Goal: Register for event/course

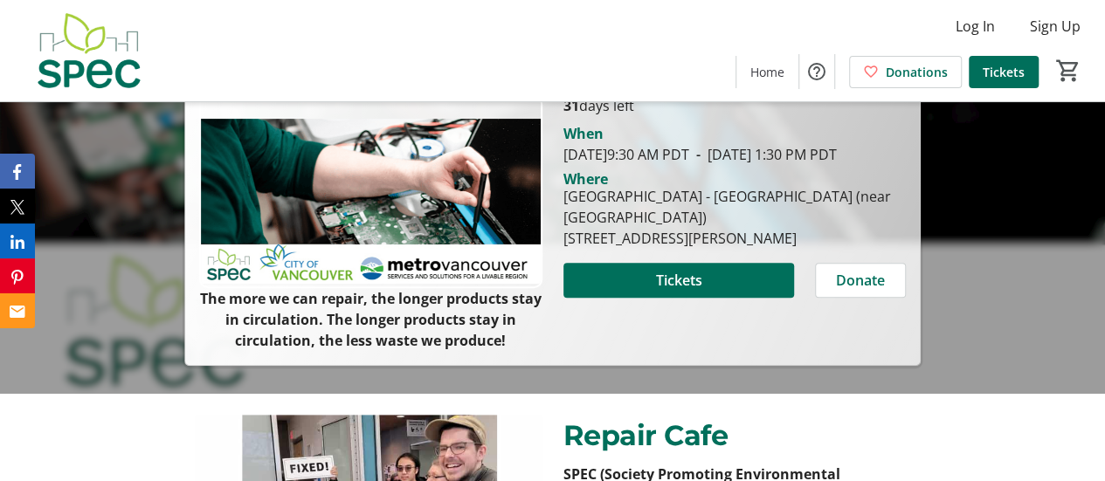
scroll to position [262, 0]
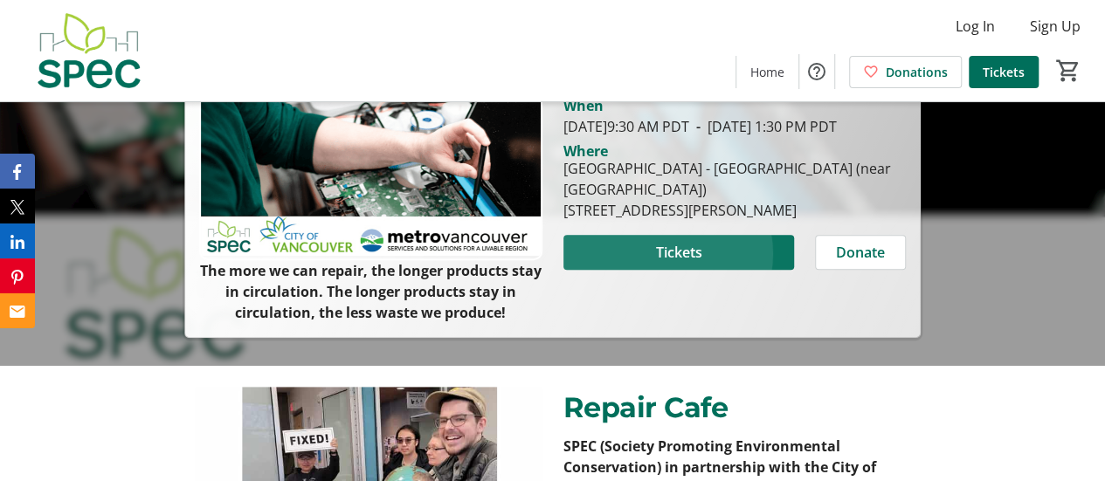
click at [662, 263] on span "Tickets" at bounding box center [678, 252] width 46 height 21
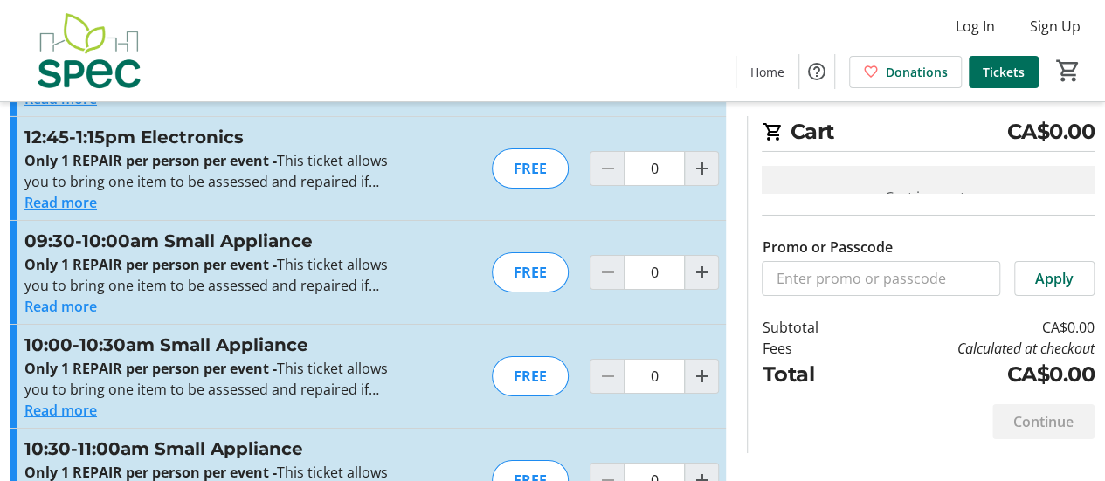
scroll to position [3058, 0]
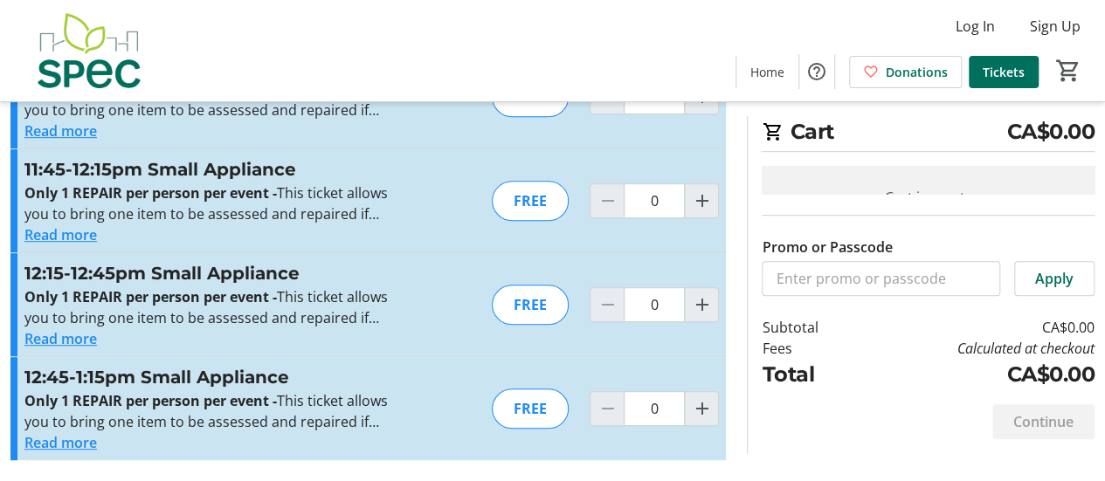
scroll to position [4369, 0]
type input "1"
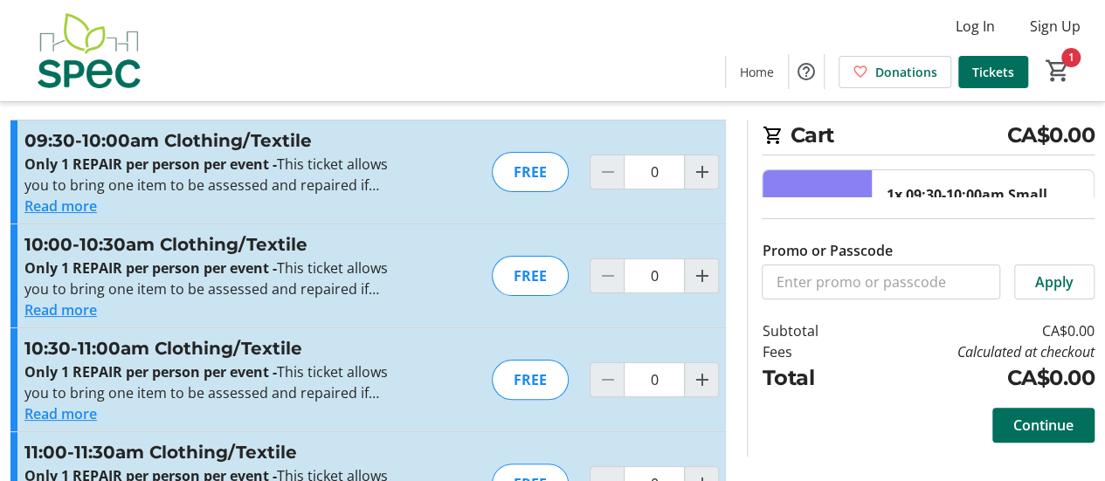
scroll to position [0, 0]
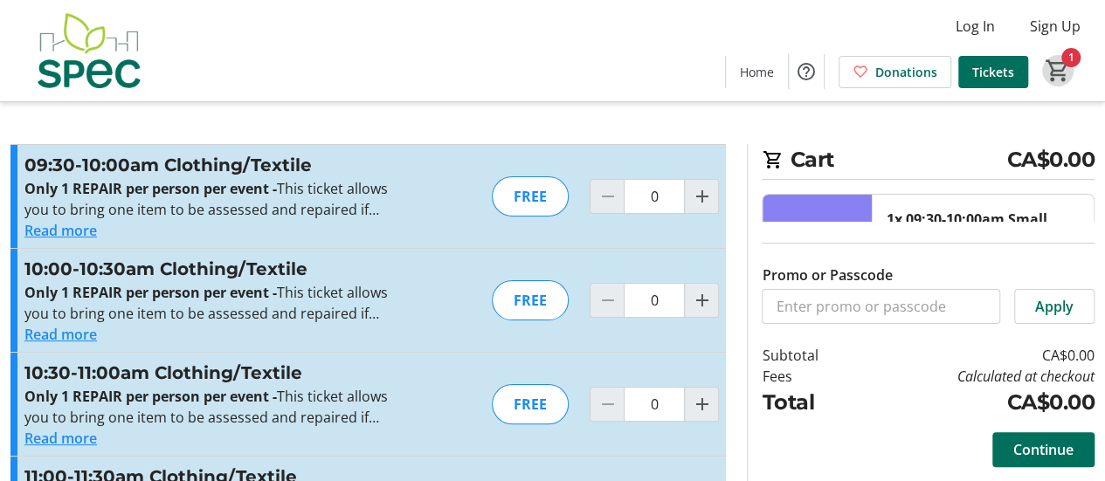
click at [1054, 60] on mat-icon "1" at bounding box center [1058, 71] width 26 height 26
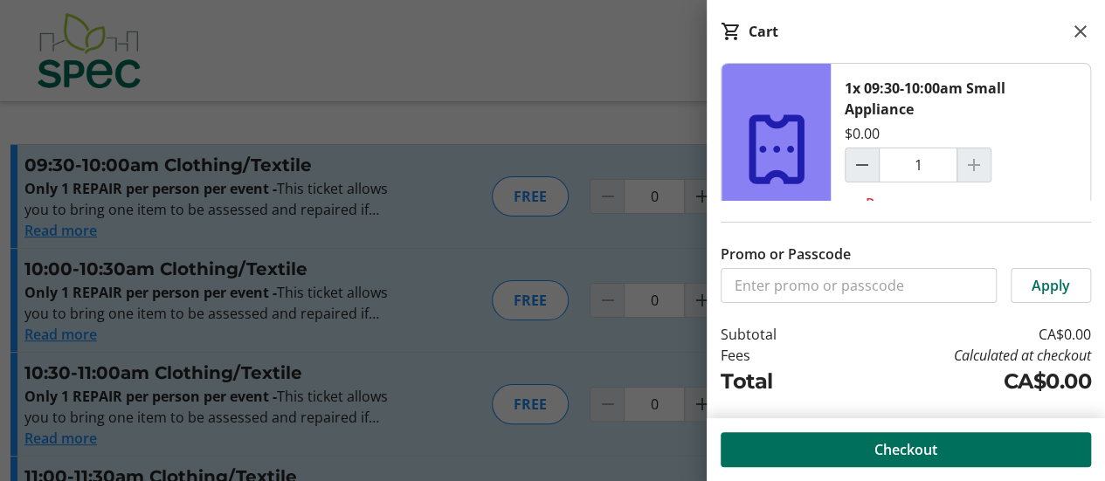
click at [735, 244] on label "Promo or Passcode" at bounding box center [786, 254] width 130 height 21
click at [0, 0] on input "Promo or Passcode" at bounding box center [0, 0] width 0 height 0
click at [770, 268] on input "Promo or Passcode" at bounding box center [859, 285] width 276 height 35
click at [1077, 27] on mat-icon at bounding box center [1080, 31] width 21 height 21
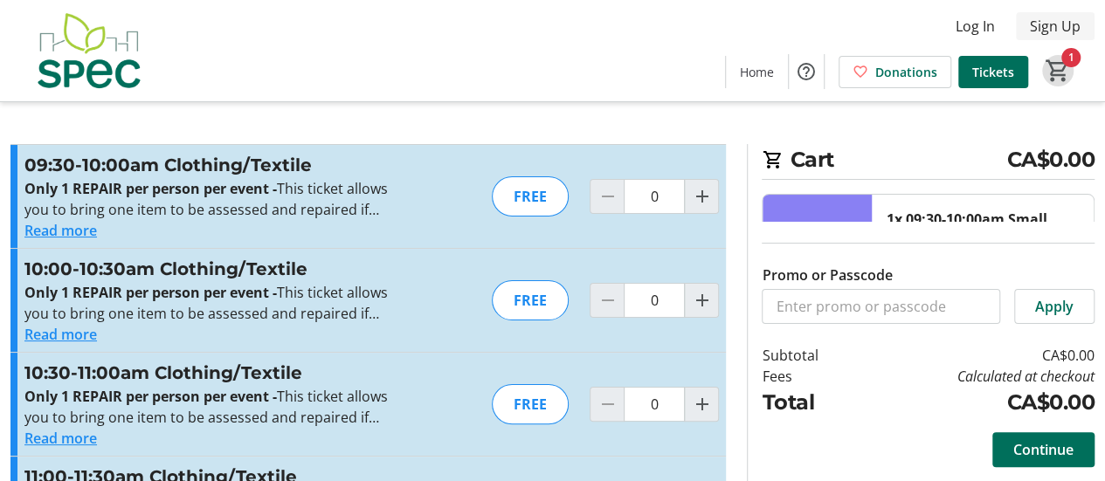
click at [1032, 24] on span "Sign Up" at bounding box center [1055, 26] width 51 height 21
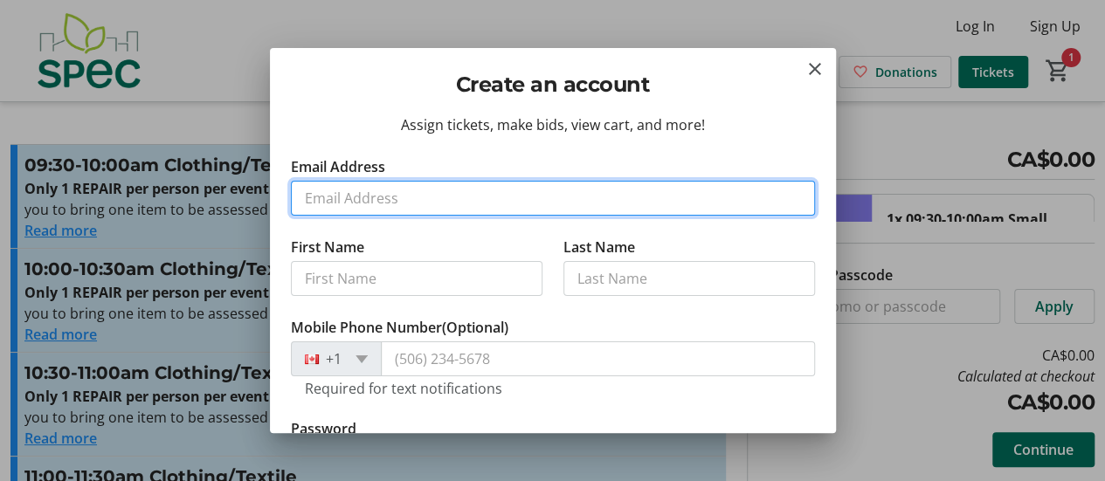
click at [329, 216] on input "Email Address" at bounding box center [553, 198] width 524 height 35
type input "[EMAIL_ADDRESS][DOMAIN_NAME]"
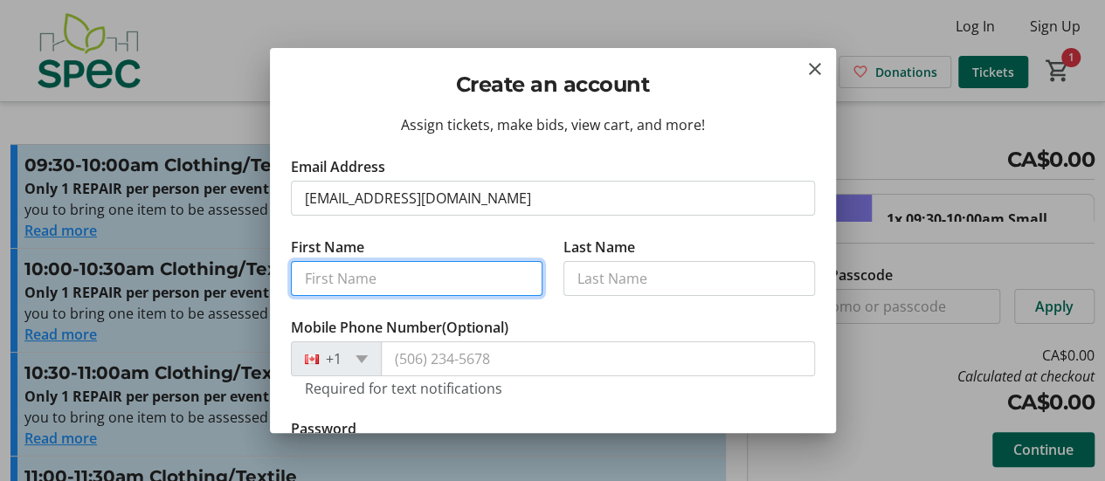
type input "[PERSON_NAME]"
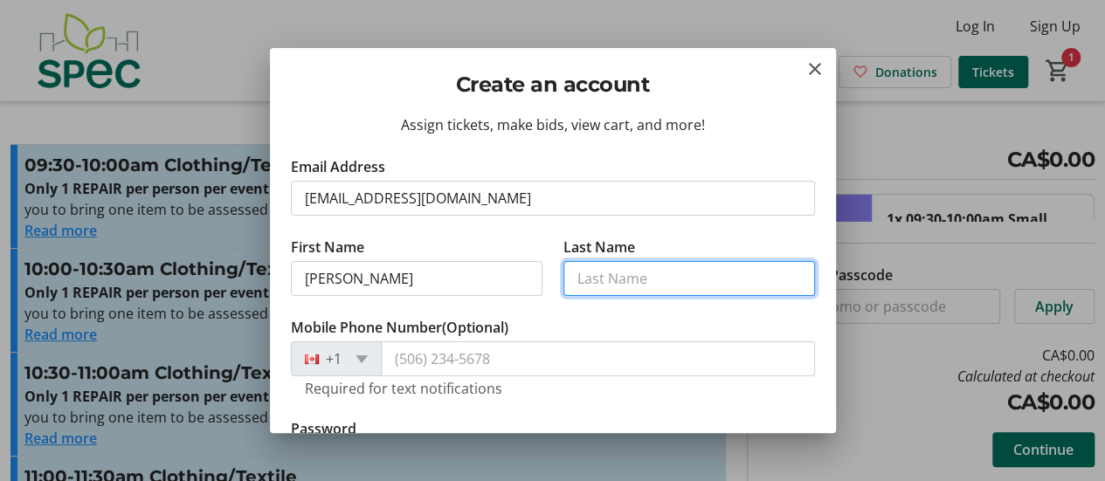
type input "Orchard"
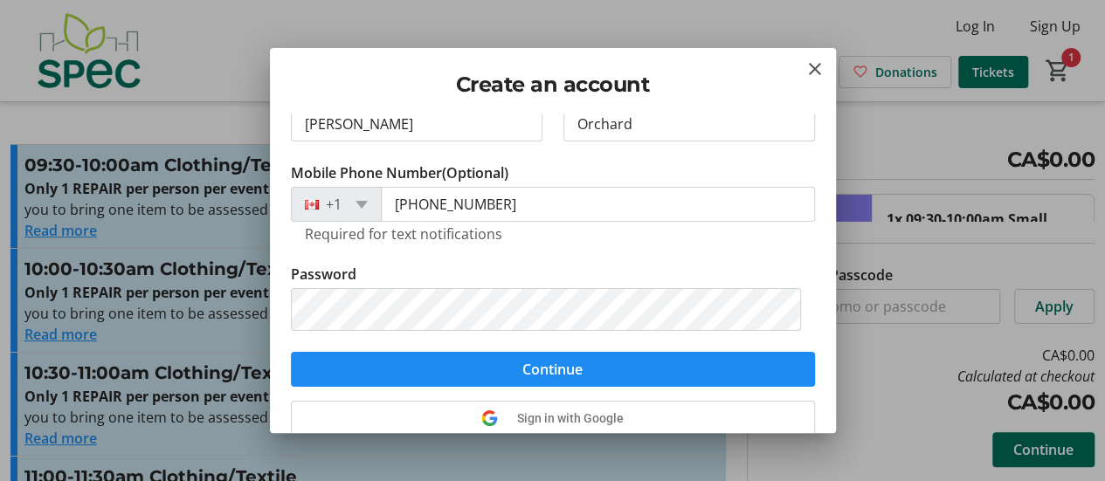
scroll to position [175, 0]
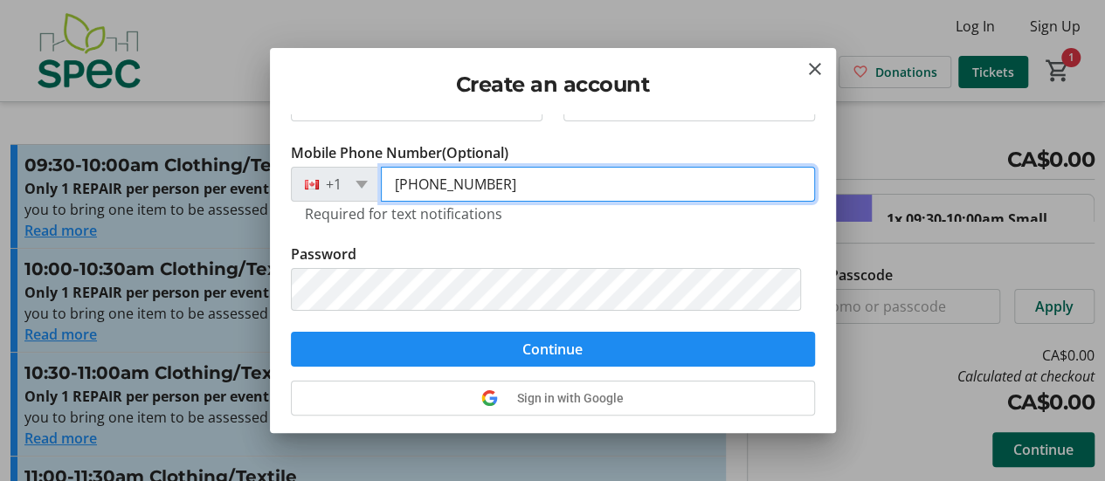
click at [549, 202] on input "[PHONE_NUMBER]" at bounding box center [598, 184] width 434 height 35
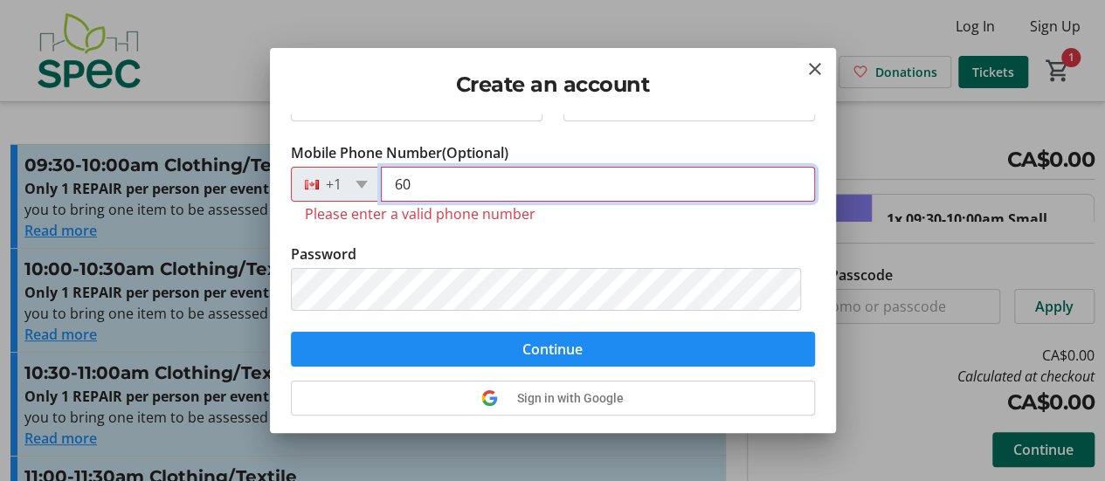
type input "6"
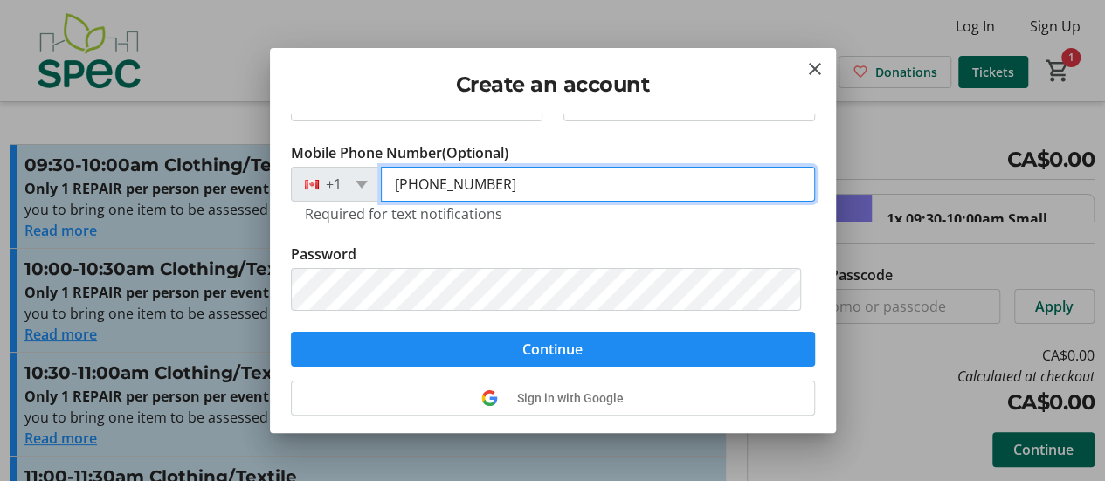
scroll to position [262, 0]
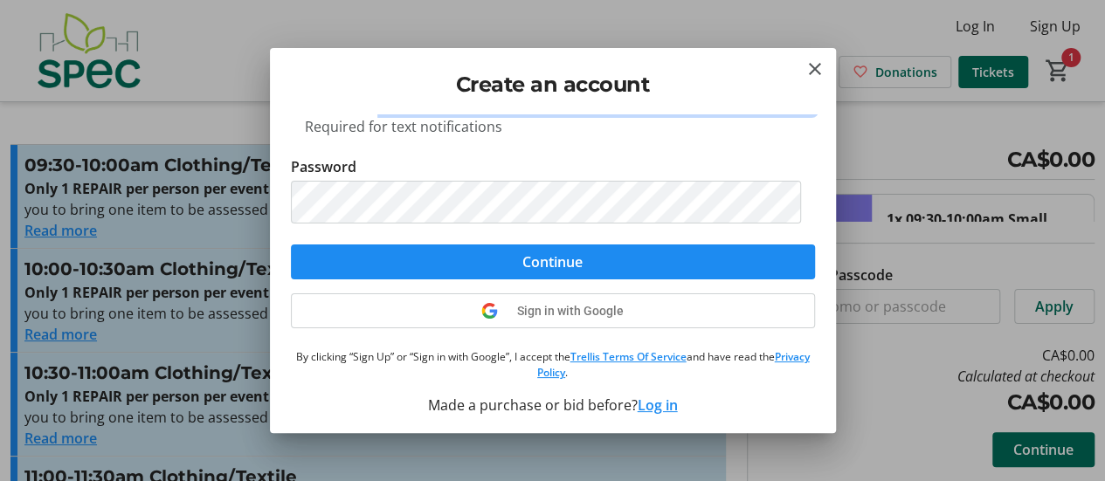
type input "[PHONE_NUMBER]"
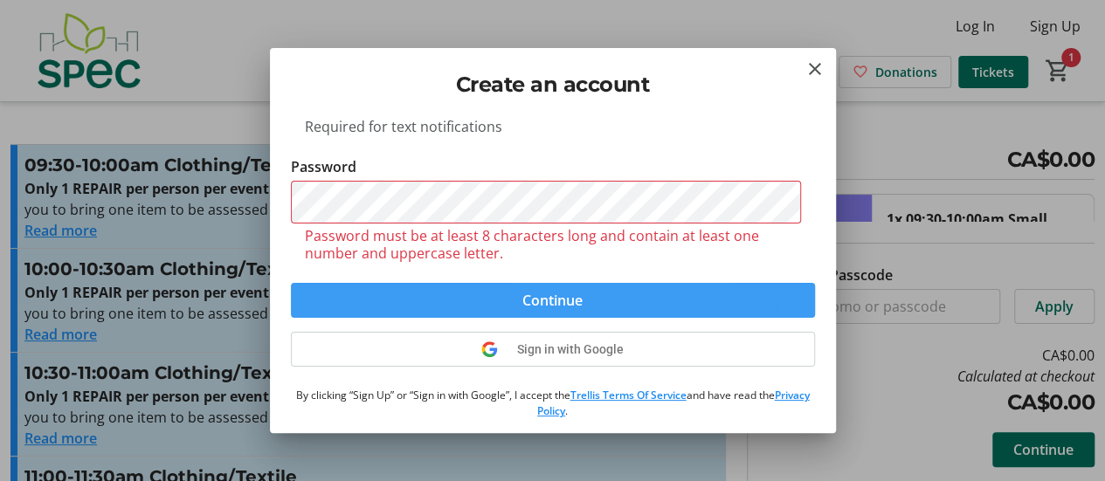
click at [556, 318] on form "Email Address [EMAIL_ADDRESS][DOMAIN_NAME] First Name [PERSON_NAME] Last Name O…" at bounding box center [553, 106] width 524 height 424
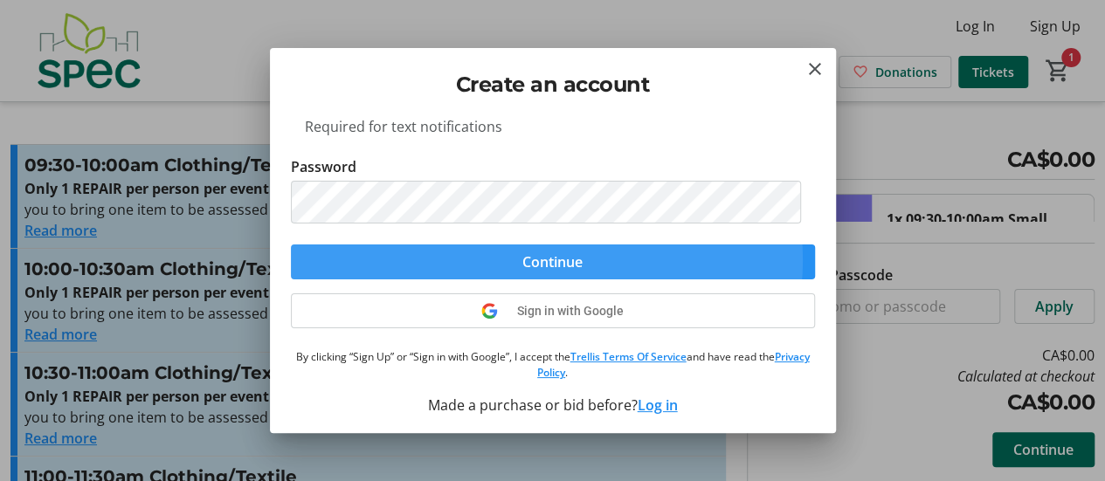
click at [536, 273] on span "Continue" at bounding box center [553, 262] width 60 height 21
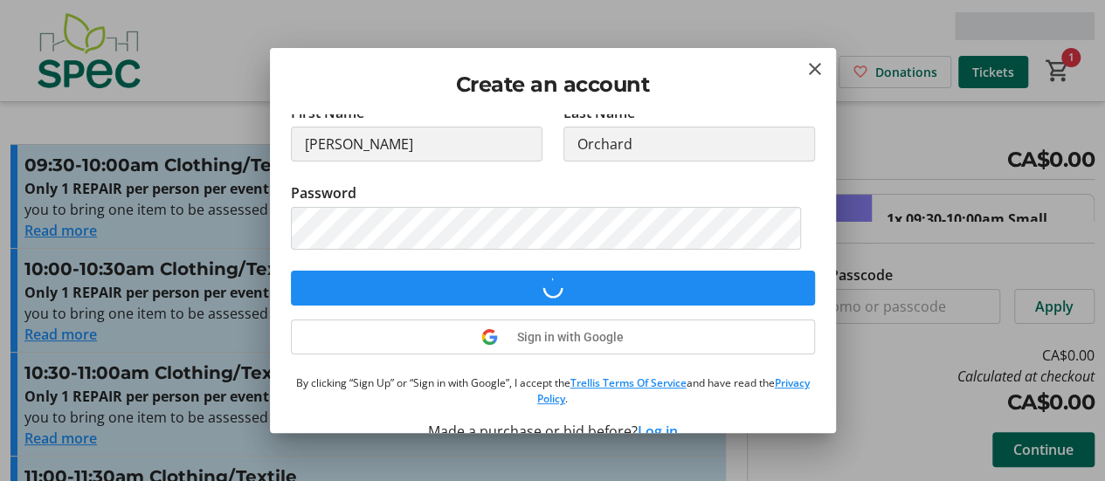
scroll to position [222, 0]
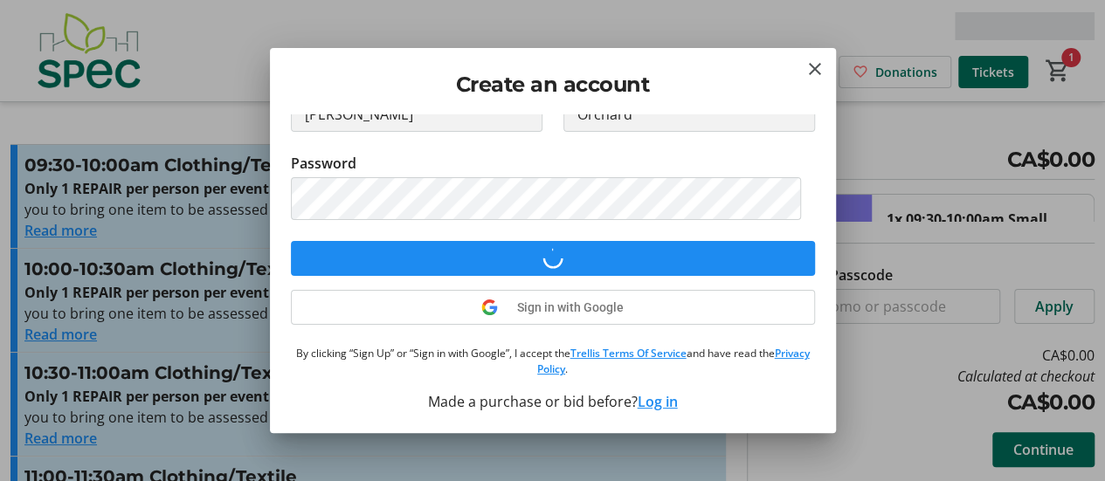
type input "0"
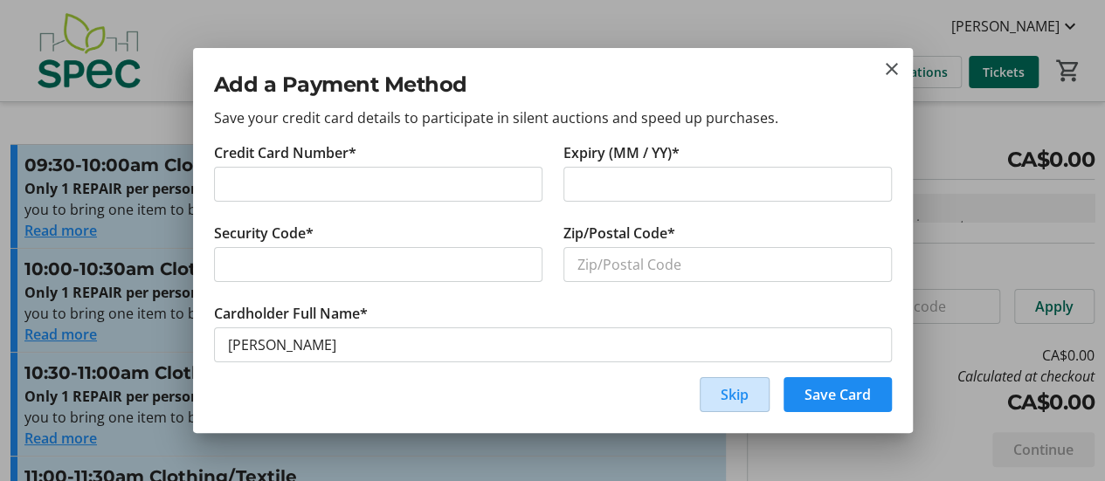
click at [721, 386] on span "Skip" at bounding box center [735, 394] width 28 height 21
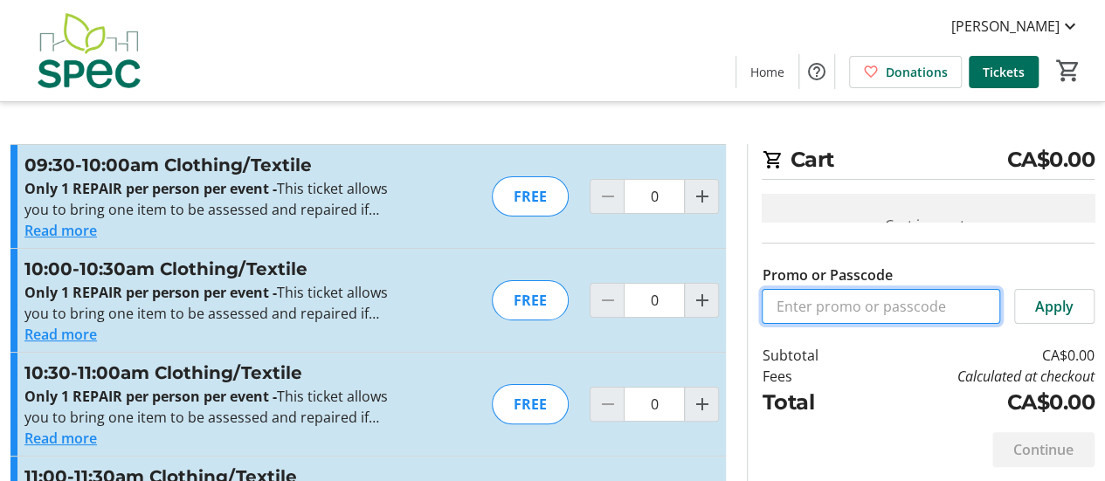
click at [796, 324] on input "Promo or Passcode" at bounding box center [881, 306] width 239 height 35
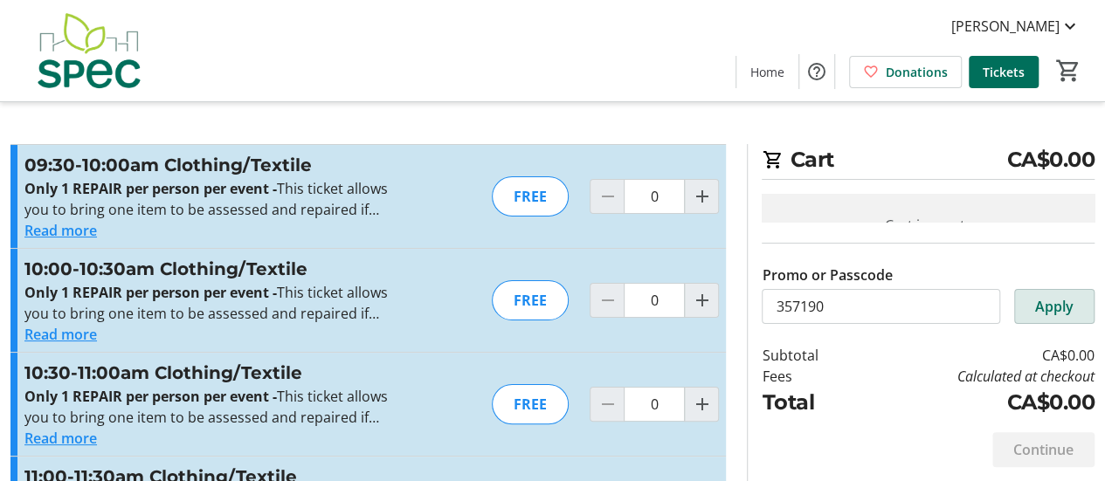
click at [1058, 317] on span "Apply" at bounding box center [1055, 306] width 38 height 21
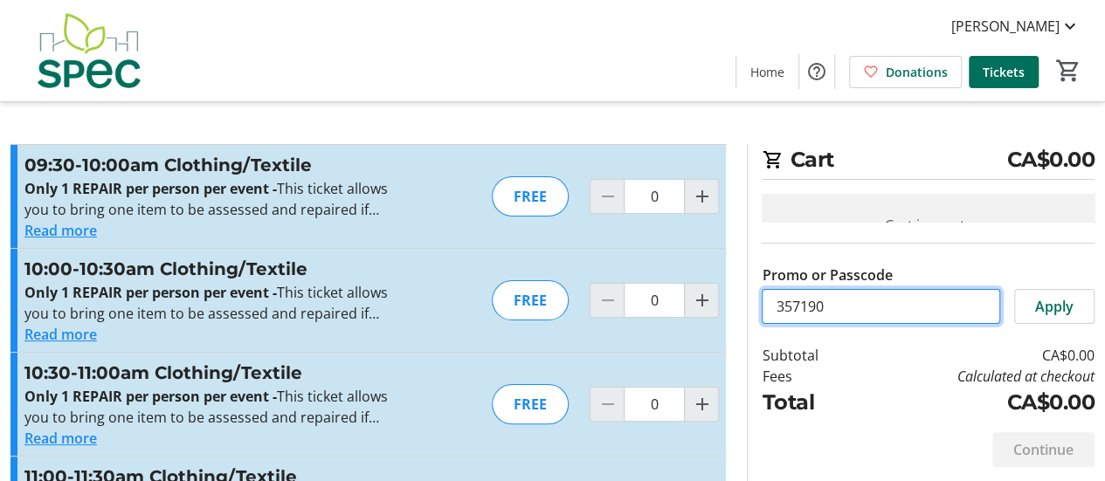
click at [902, 322] on input "357190" at bounding box center [881, 306] width 239 height 35
type input "3"
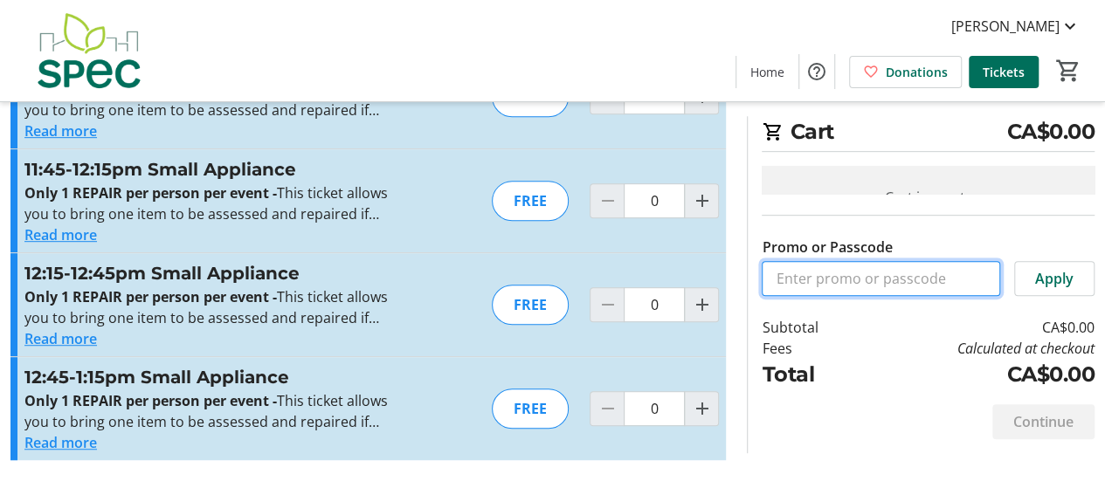
scroll to position [4282, 0]
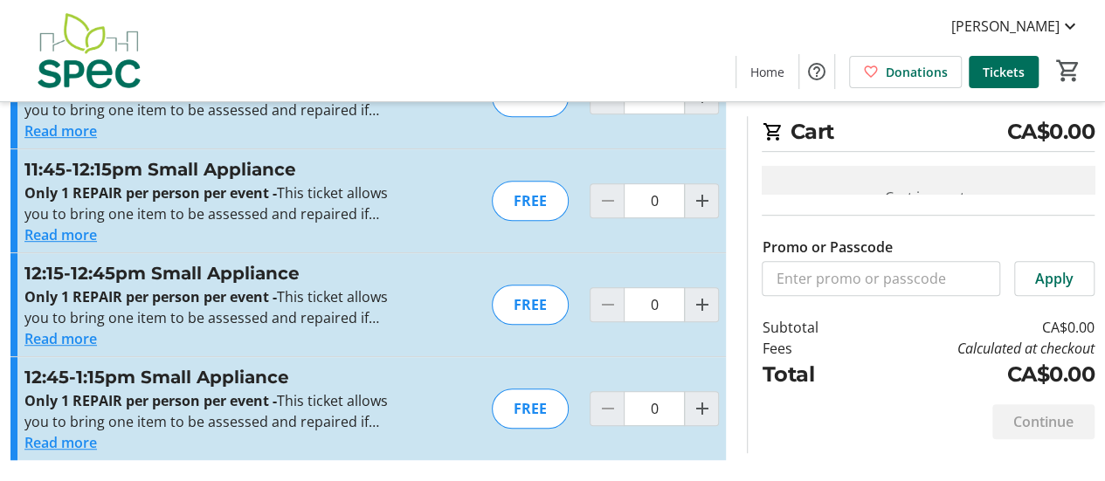
type input "1"
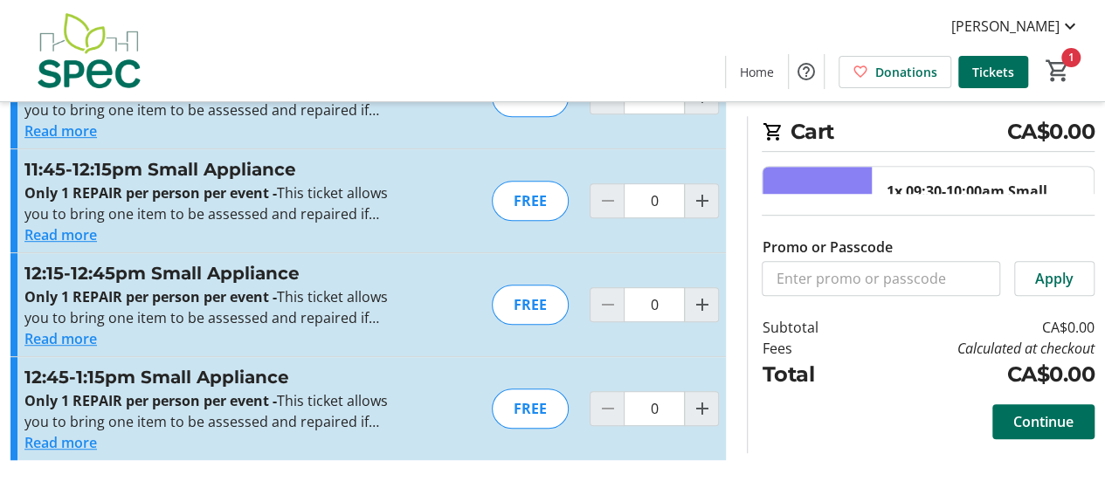
scroll to position [4369, 0]
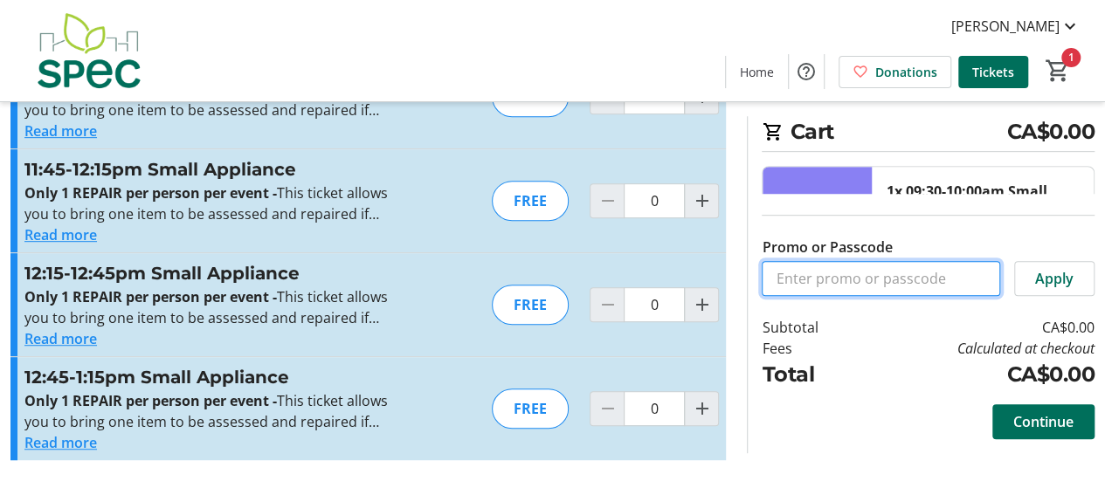
click at [800, 296] on input "Promo or Passcode" at bounding box center [881, 278] width 239 height 35
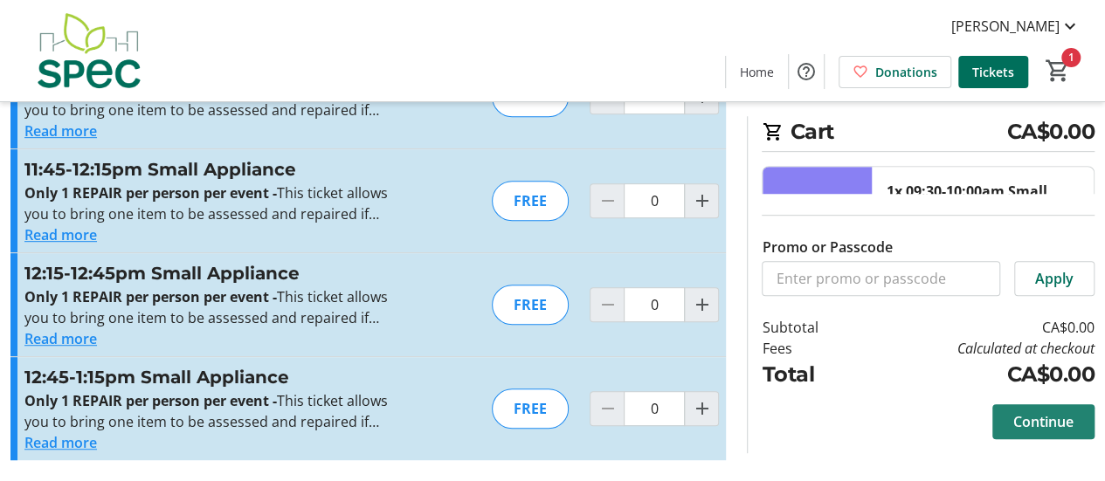
click at [1014, 412] on span "Continue" at bounding box center [1044, 422] width 60 height 21
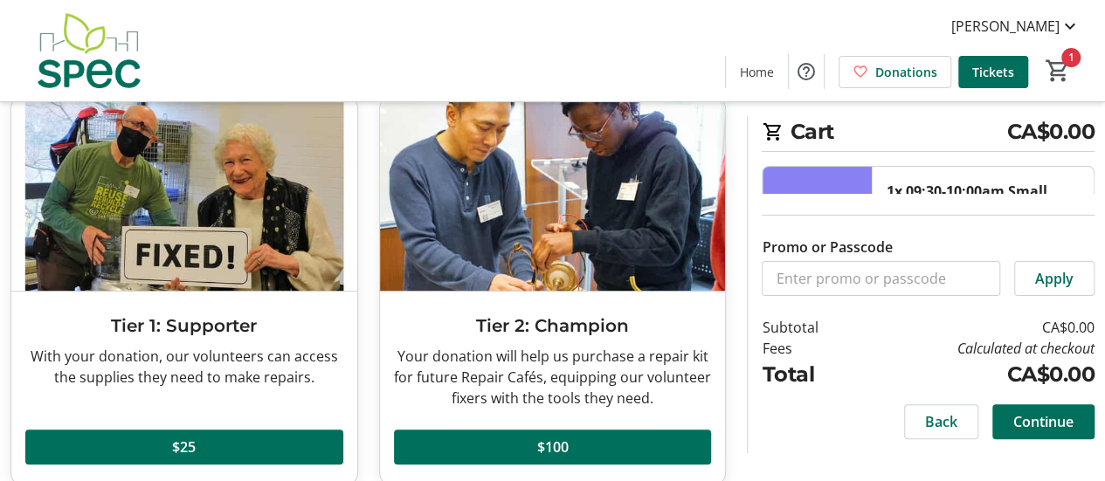
scroll to position [175, 0]
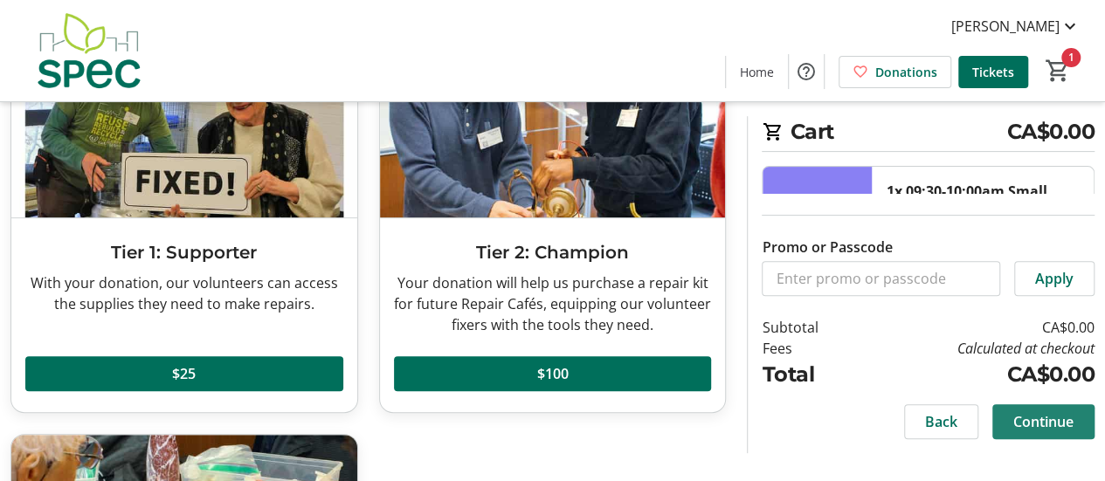
click at [1014, 412] on span "Continue" at bounding box center [1044, 422] width 60 height 21
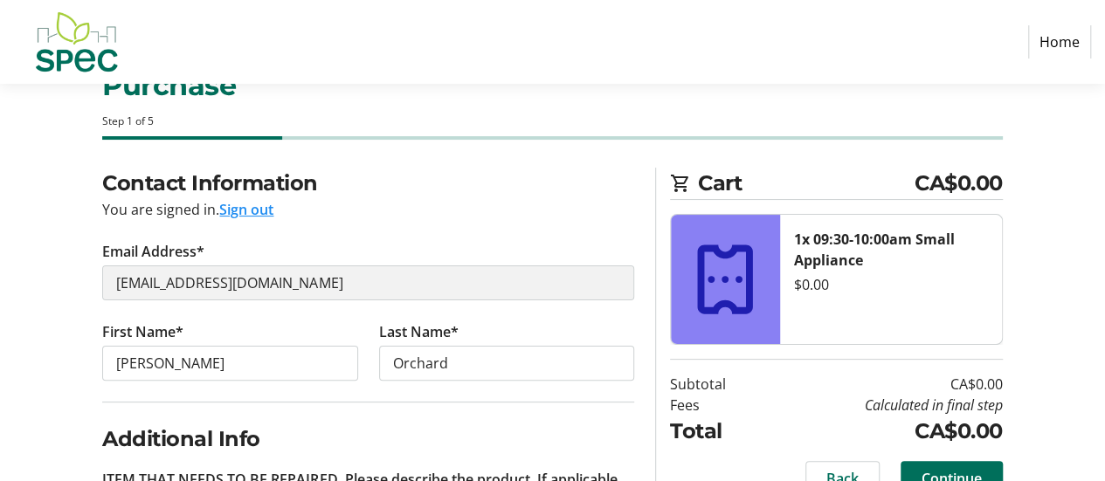
scroll to position [87, 0]
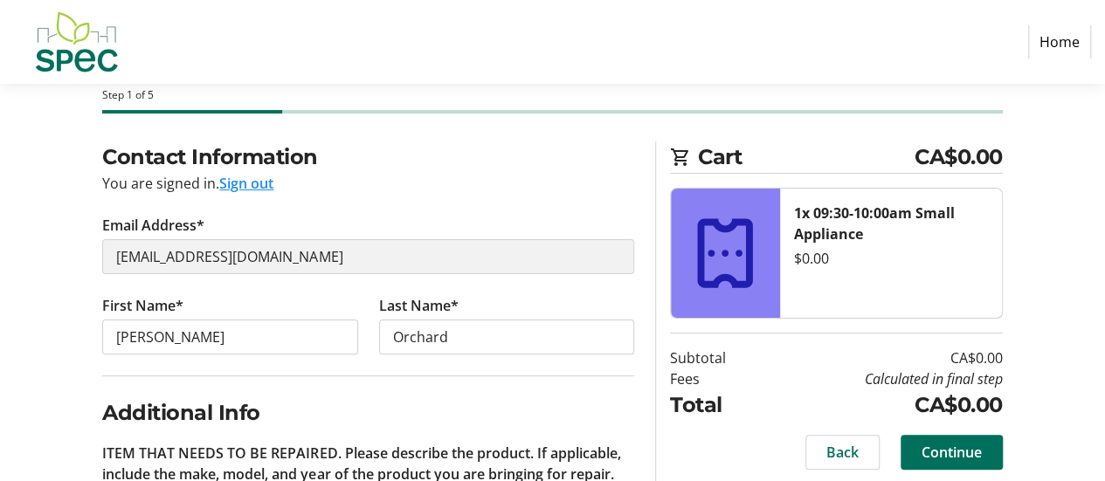
click at [274, 194] on button "Sign out" at bounding box center [246, 183] width 54 height 21
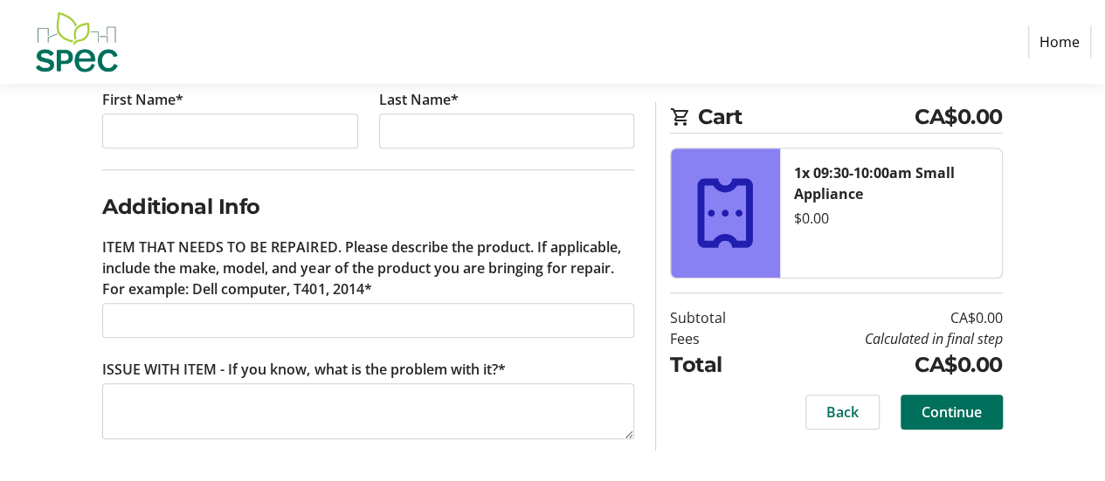
scroll to position [659, 0]
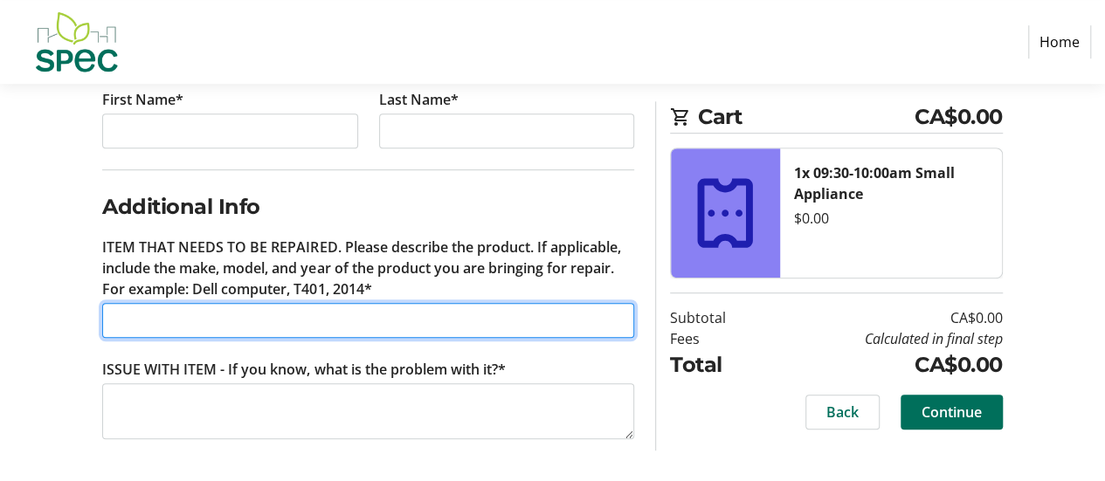
click at [125, 303] on input "ITEM THAT NEEDS TO BE REPAIRED. Please describe the product. If applicable, inc…" at bounding box center [368, 320] width 532 height 35
type input "waffle iron"
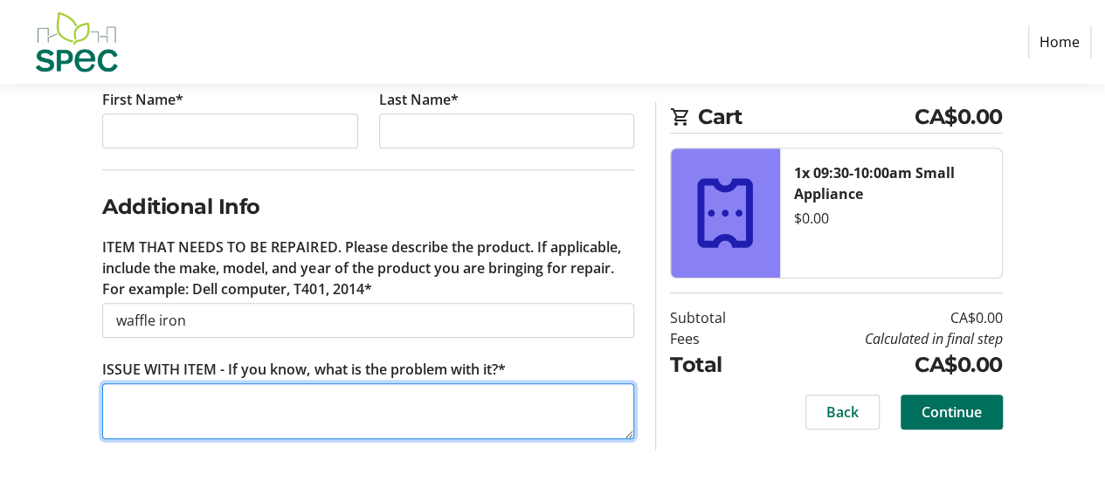
click at [117, 384] on textarea "ISSUE WITH ITEM - If you know, what is the problem with it?*" at bounding box center [368, 412] width 532 height 56
type textarea "no longer turns on when plugged in"
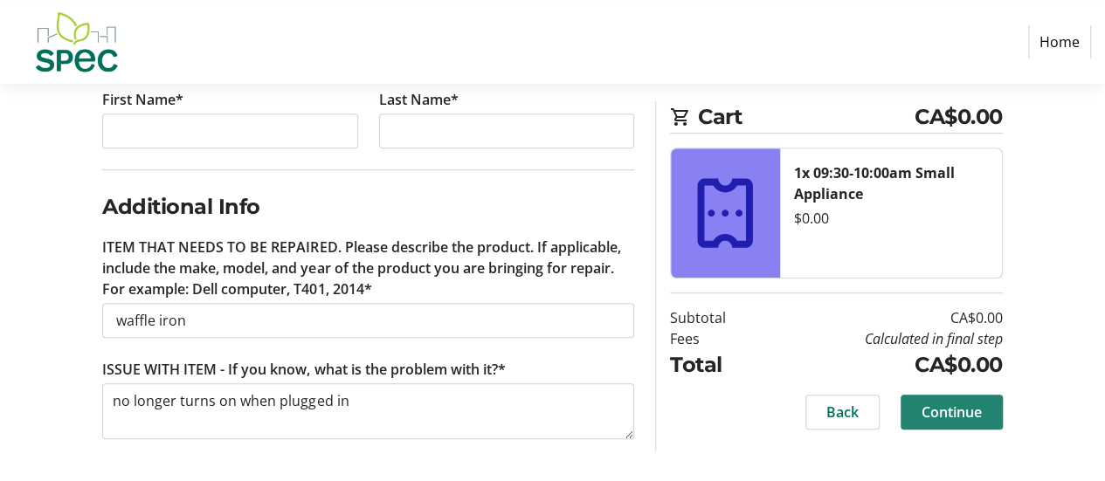
click at [933, 423] on span "Continue" at bounding box center [952, 412] width 60 height 21
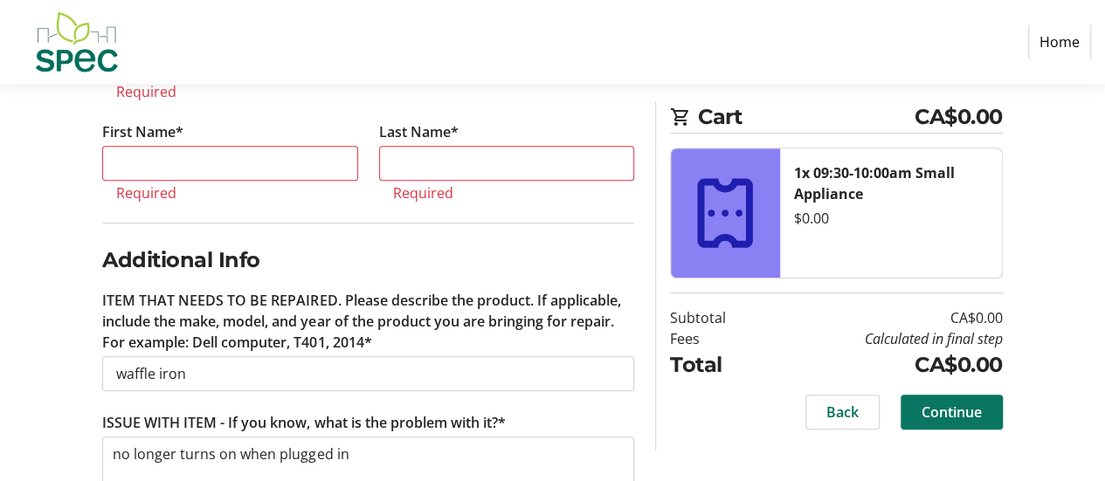
scroll to position [417, 0]
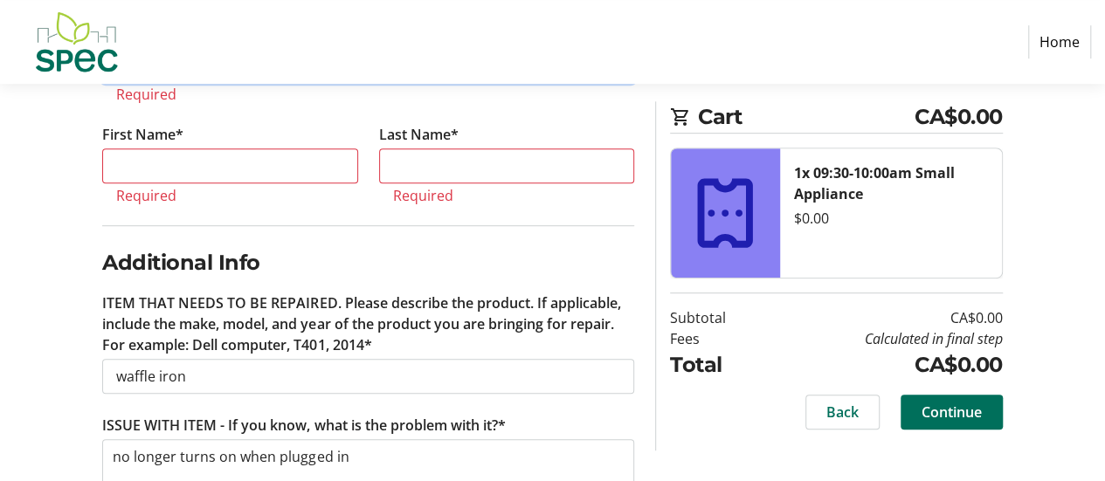
click at [164, 82] on input "Email Address*" at bounding box center [368, 64] width 532 height 35
type input "[EMAIL_ADDRESS][DOMAIN_NAME]"
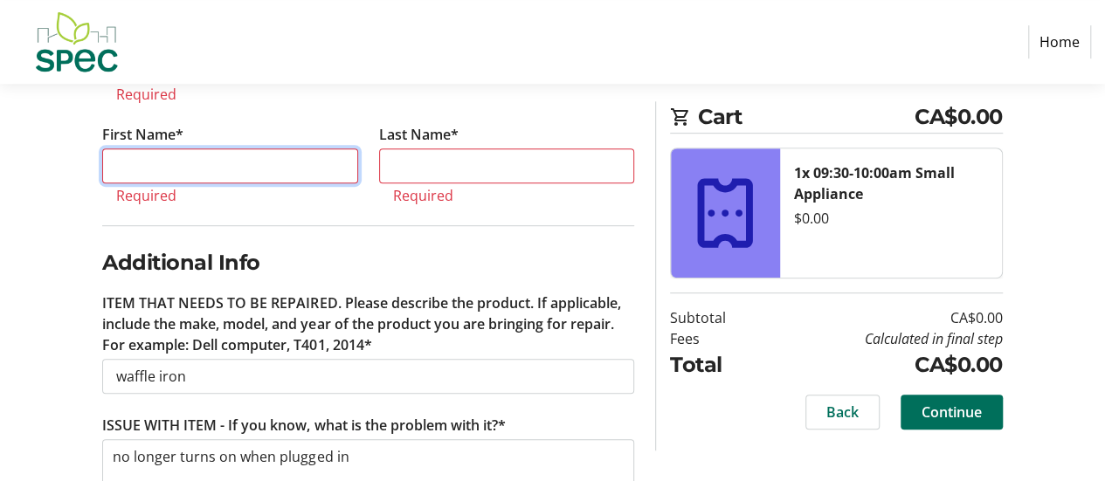
type input "[PERSON_NAME]"
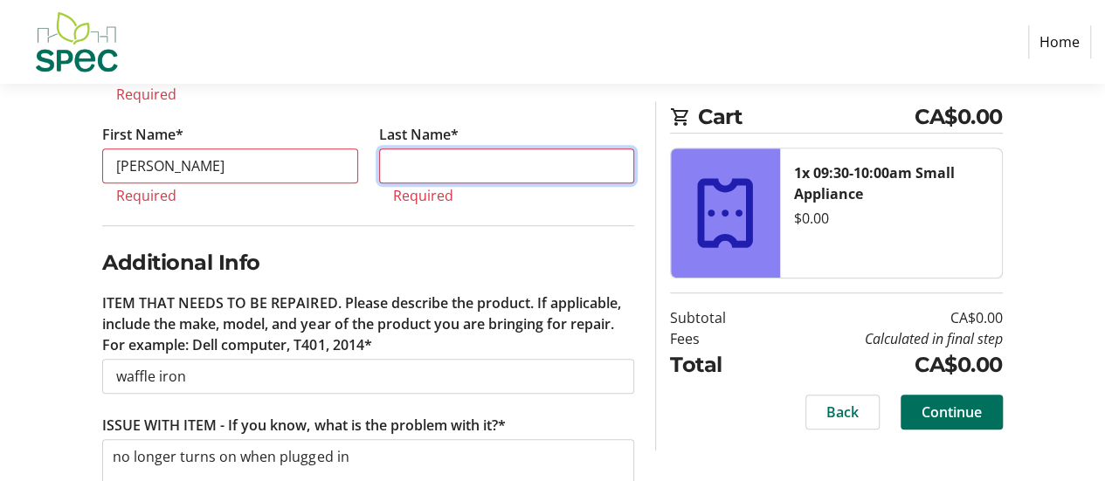
type input "Orchard"
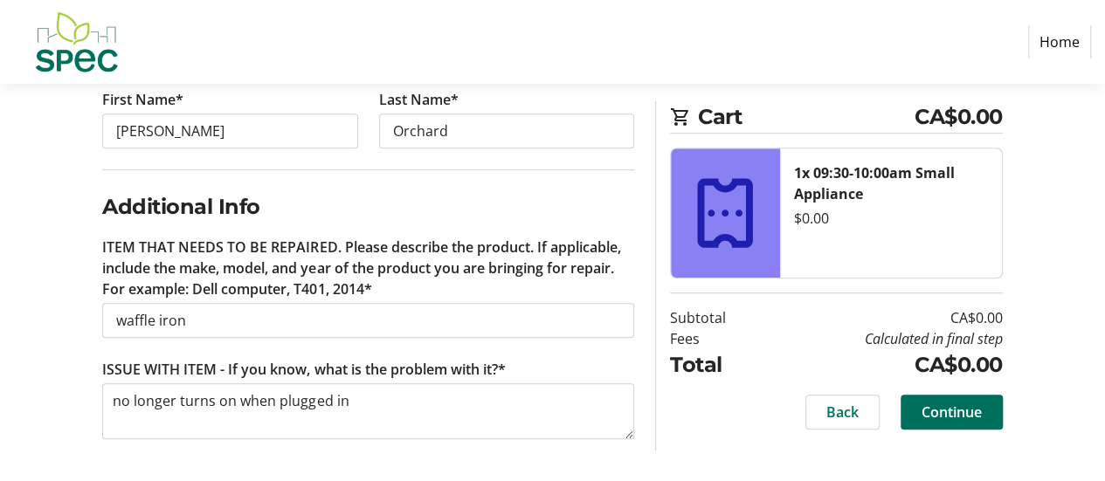
scroll to position [484, 0]
click at [922, 423] on span "Continue" at bounding box center [952, 412] width 60 height 21
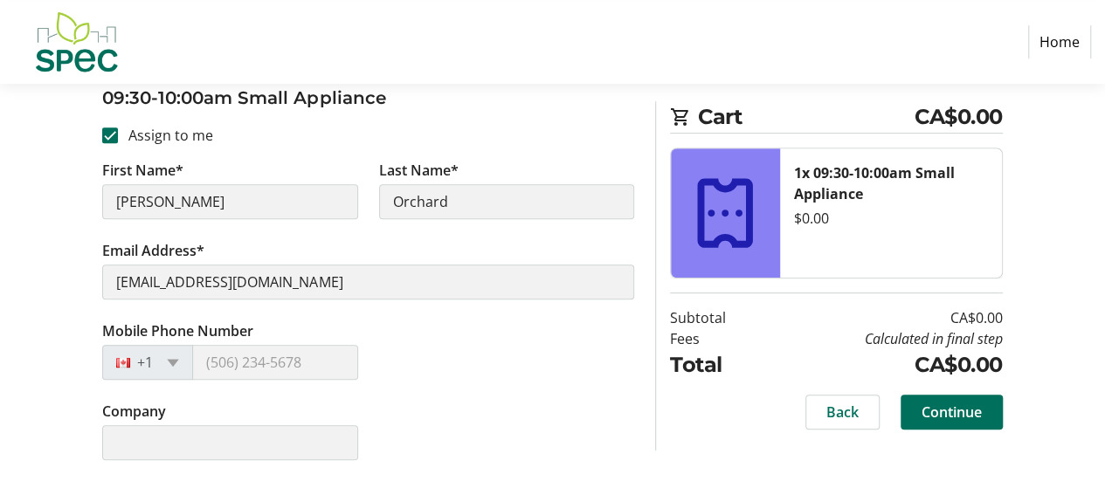
scroll to position [526, 0]
click at [179, 359] on span at bounding box center [173, 363] width 12 height 8
click at [939, 423] on span "Continue" at bounding box center [952, 412] width 60 height 21
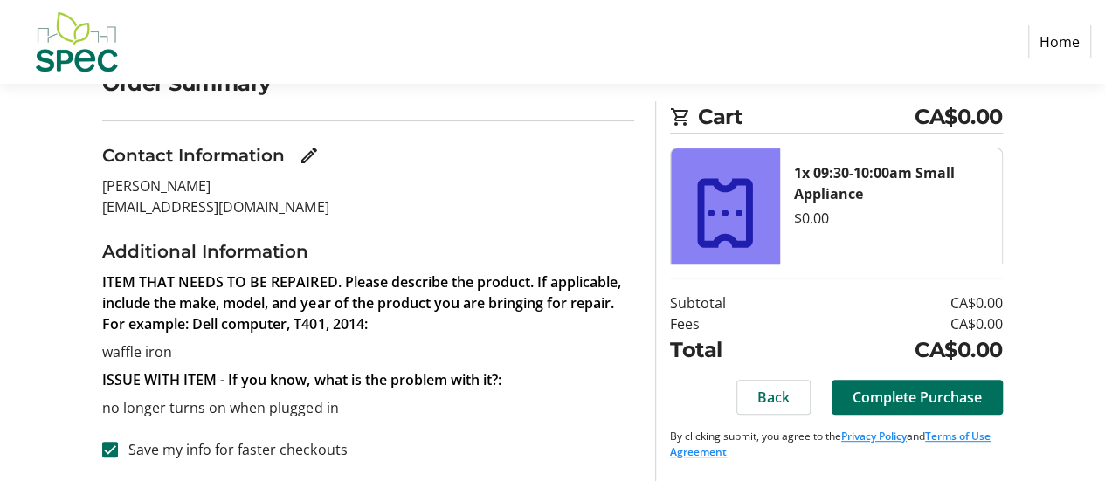
scroll to position [329, 0]
click at [874, 387] on span "Complete Purchase" at bounding box center [917, 397] width 129 height 21
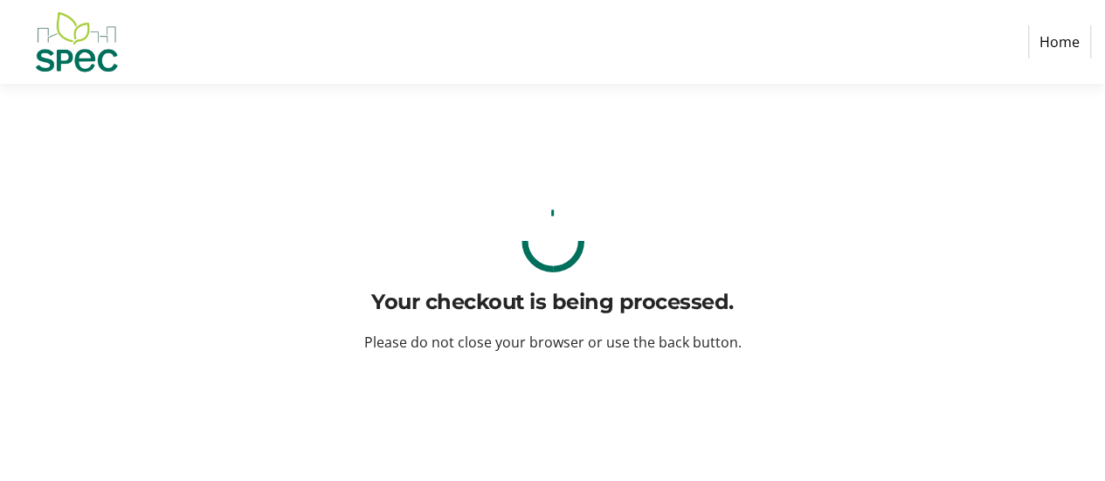
scroll to position [0, 0]
